Goal: Task Accomplishment & Management: Manage account settings

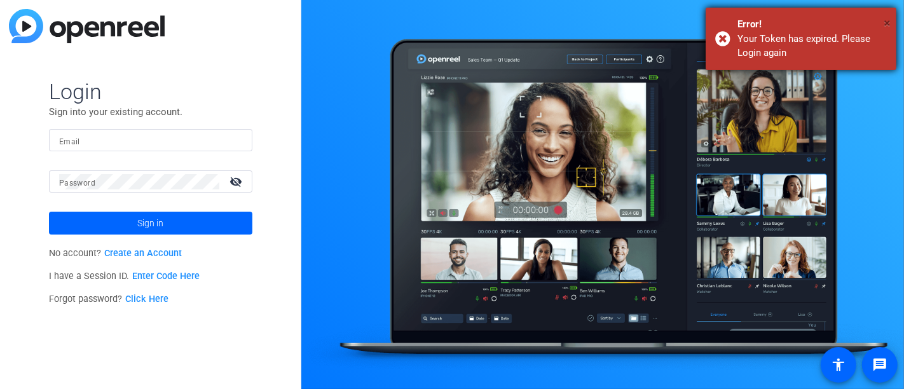
click at [886, 22] on span "×" at bounding box center [887, 22] width 7 height 15
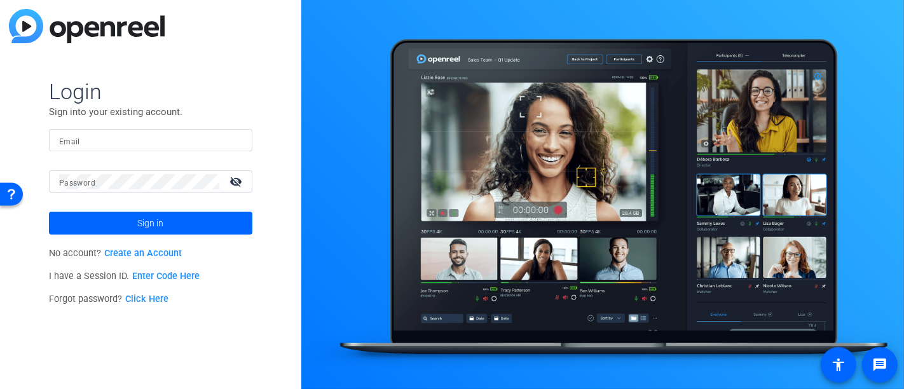
click at [110, 136] on input "Email" at bounding box center [150, 140] width 183 height 15
type input "[PERSON_NAME][EMAIL_ADDRESS][PERSON_NAME][DOMAIN_NAME]"
click at [236, 180] on mat-icon "visibility_off" at bounding box center [237, 181] width 31 height 18
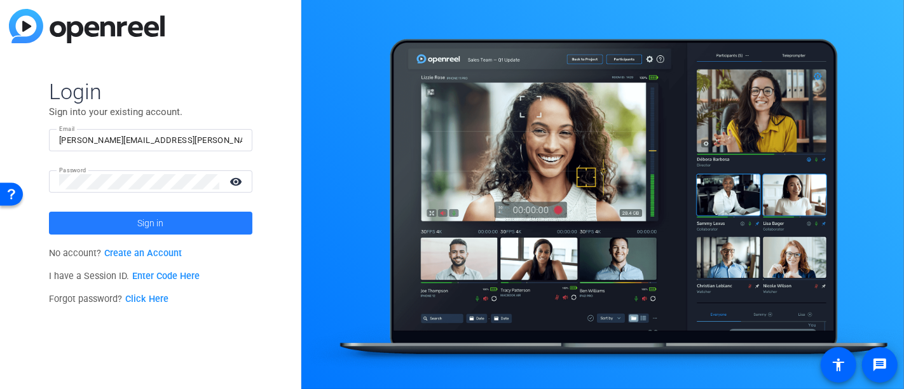
click at [141, 217] on span "Sign in" at bounding box center [151, 223] width 26 height 32
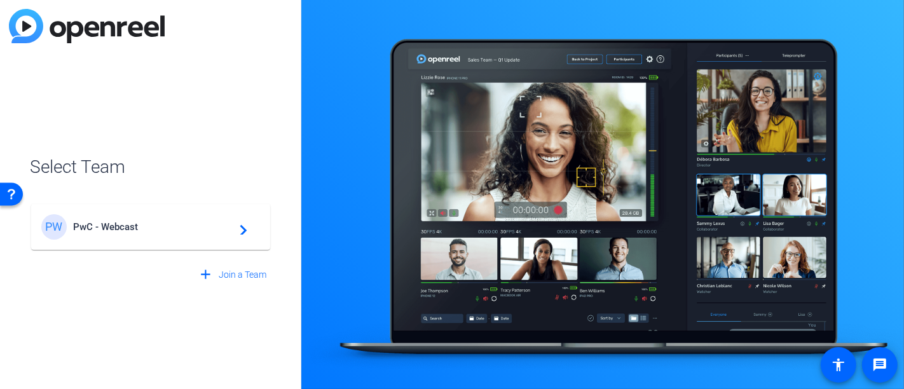
click at [142, 226] on span "PwC - Webcast" at bounding box center [152, 226] width 159 height 11
